Goal: Task Accomplishment & Management: Use online tool/utility

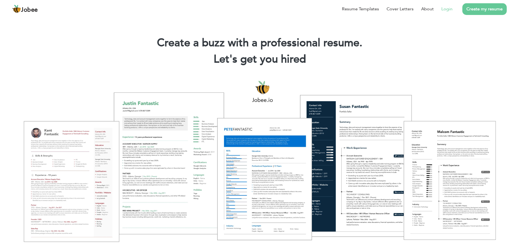
click at [443, 7] on link "Login" at bounding box center [446, 9] width 11 height 7
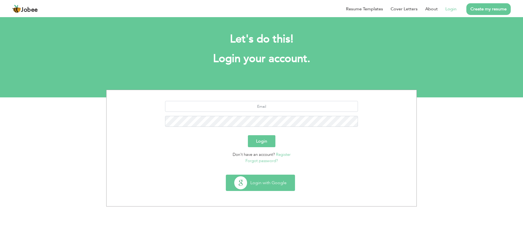
click at [260, 183] on button "Login with Google" at bounding box center [260, 183] width 69 height 16
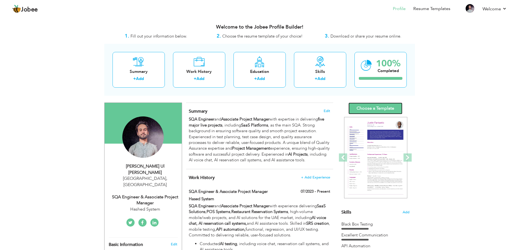
click at [359, 108] on link "Choose a Template" at bounding box center [375, 109] width 54 height 12
